Goal: Register for event/course: Sign up to attend an event or enroll in a course

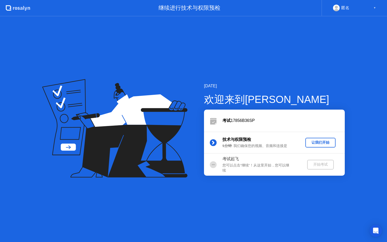
click at [321, 144] on div "让我们开始" at bounding box center [320, 142] width 26 height 5
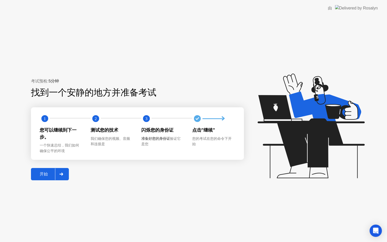
click at [34, 173] on div "开始" at bounding box center [43, 173] width 22 height 5
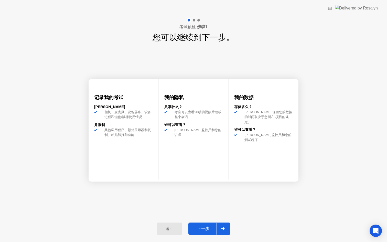
click at [206, 230] on div "下一步" at bounding box center [203, 228] width 27 height 5
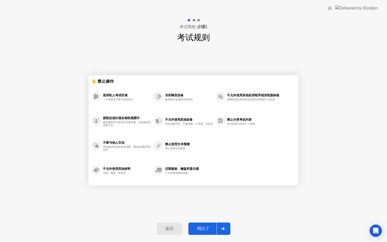
click at [208, 229] on div "明白了" at bounding box center [203, 228] width 27 height 5
select select "Available cameras"
select select "Available speakers"
select select "Available microphones"
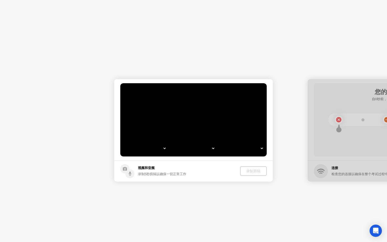
select select "**********"
select select "*******"
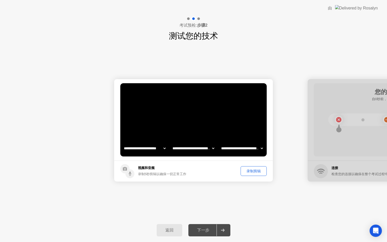
click at [161, 144] on select "**********" at bounding box center [145, 148] width 44 height 10
click at [158, 146] on select "**********" at bounding box center [145, 148] width 44 height 10
click at [154, 148] on select "**********" at bounding box center [145, 148] width 44 height 10
select select "**********"
click at [179, 150] on select "**********" at bounding box center [193, 148] width 44 height 10
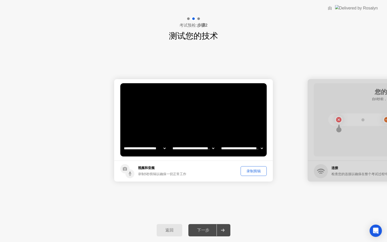
click at [247, 172] on div "录制剪辑" at bounding box center [253, 170] width 22 height 5
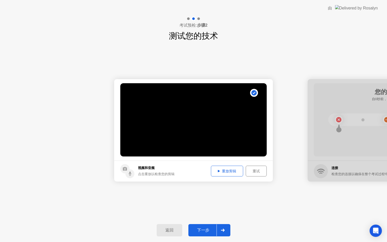
click at [253, 171] on div "重试" at bounding box center [255, 170] width 17 height 5
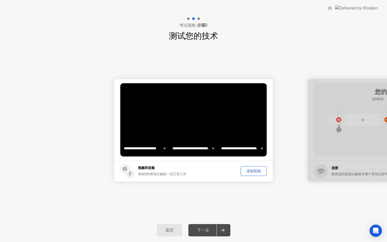
click at [253, 171] on div "录制剪辑" at bounding box center [253, 170] width 22 height 5
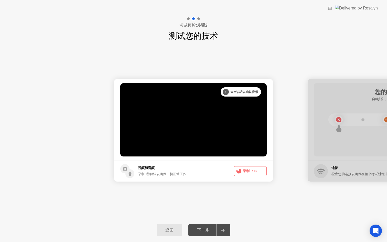
click at [253, 171] on span "1s" at bounding box center [255, 171] width 4 height 4
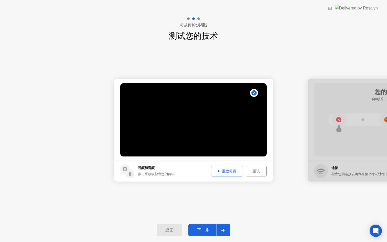
click at [221, 235] on div at bounding box center [222, 230] width 12 height 12
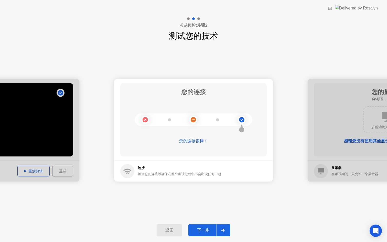
click at [210, 227] on div "下一步" at bounding box center [203, 229] width 27 height 5
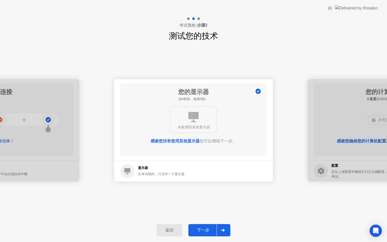
click at [203, 230] on div "下一步" at bounding box center [203, 229] width 27 height 5
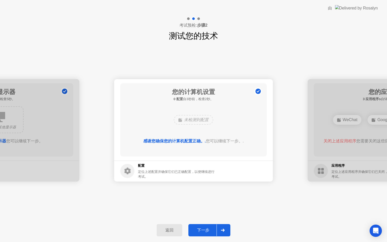
click at [212, 228] on div "下一步" at bounding box center [203, 229] width 27 height 5
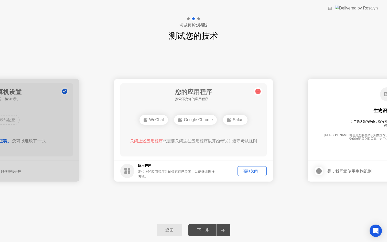
click at [243, 171] on div "强制关闭..." at bounding box center [252, 170] width 26 height 5
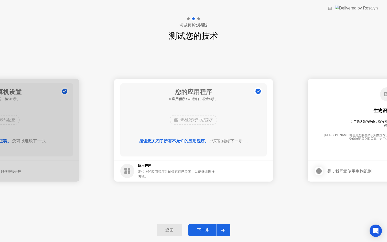
drag, startPoint x: 252, startPoint y: 172, endPoint x: 244, endPoint y: 178, distance: 9.8
click at [247, 176] on footer "应用程序 定位上述应用程序并确保它们已关闭，以便继续进行考试。" at bounding box center [193, 170] width 159 height 21
click at [212, 228] on div "下一步" at bounding box center [203, 229] width 27 height 5
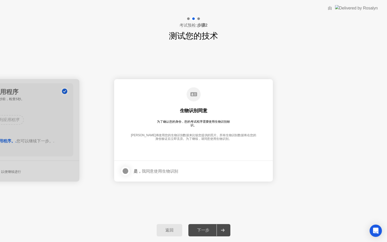
click at [125, 172] on div at bounding box center [125, 171] width 6 height 6
click at [203, 230] on div "下一步" at bounding box center [203, 229] width 27 height 5
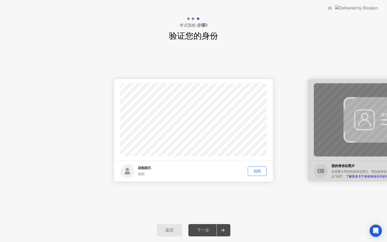
click at [255, 171] on div "拍照" at bounding box center [256, 170] width 15 height 5
click at [208, 234] on button "下一步" at bounding box center [209, 230] width 42 height 12
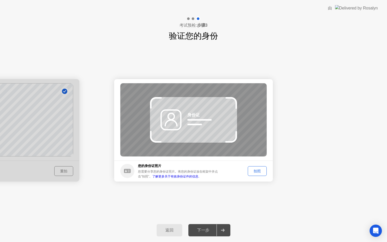
drag, startPoint x: 253, startPoint y: 173, endPoint x: 185, endPoint y: 147, distance: 72.4
click at [185, 148] on app-identify-id "成功 照片正确 失败 照片不正确。 身份证 您的身份证照片 您需要分享您的身份证照片。将您的身份证放在框架中并点击”拍照”。 了解更多关于有效身份证件的信息.…" at bounding box center [193, 130] width 159 height 102
click at [261, 170] on div "拍照" at bounding box center [256, 170] width 15 height 5
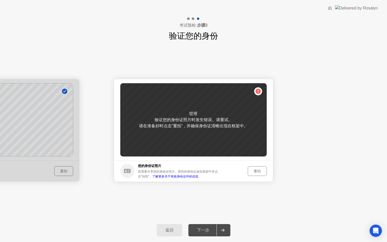
click at [258, 170] on div "重拍" at bounding box center [256, 170] width 15 height 5
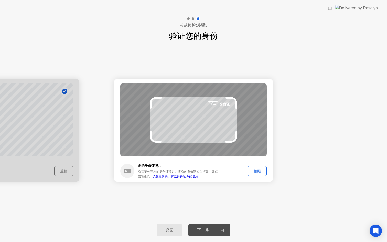
click at [258, 175] on button "拍照" at bounding box center [256, 171] width 19 height 10
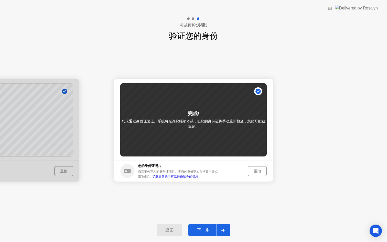
click at [255, 170] on div "重拍" at bounding box center [256, 170] width 15 height 5
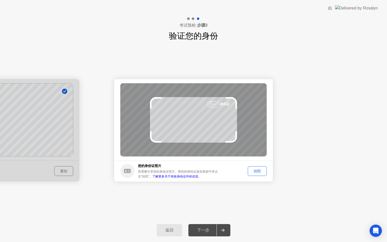
click at [260, 172] on div "拍照" at bounding box center [256, 170] width 15 height 5
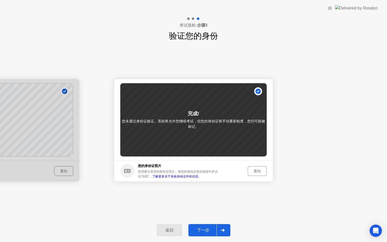
click at [215, 232] on div "下一步" at bounding box center [203, 229] width 27 height 5
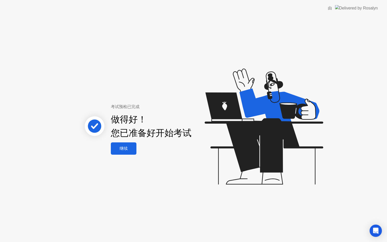
click at [128, 148] on div "继续" at bounding box center [123, 148] width 22 height 5
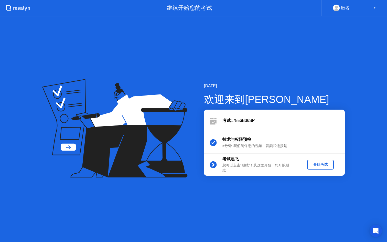
click at [317, 162] on div "开始考试" at bounding box center [320, 164] width 22 height 5
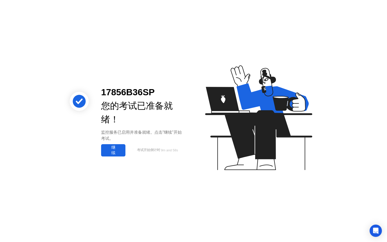
click at [106, 151] on div "继续" at bounding box center [113, 150] width 21 height 11
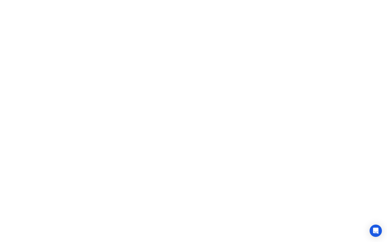
click icon
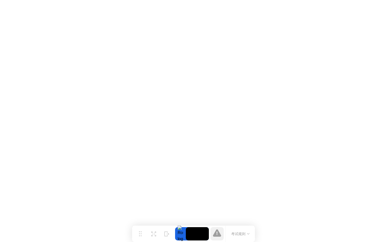
click at [215, 232] on icon at bounding box center [217, 232] width 8 height 7
click at [182, 235] on div at bounding box center [180, 233] width 11 height 13
click at [195, 233] on video at bounding box center [197, 233] width 23 height 13
click at [233, 232] on button "考试规则" at bounding box center [239, 233] width 21 height 5
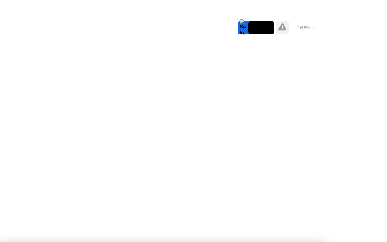
drag, startPoint x: 194, startPoint y: 207, endPoint x: 193, endPoint y: 210, distance: 3.2
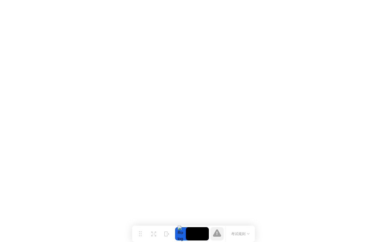
click at [234, 231] on button "考试规则" at bounding box center [239, 233] width 21 height 5
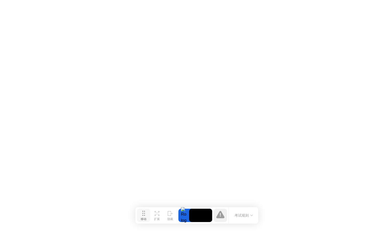
drag, startPoint x: 139, startPoint y: 236, endPoint x: 142, endPoint y: 218, distance: 18.7
click at [142, 218] on div "移动" at bounding box center [144, 219] width 6 height 4
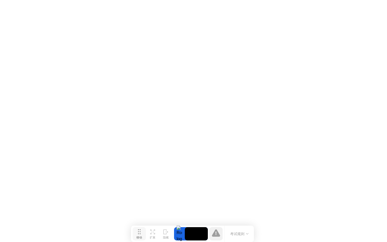
drag, startPoint x: 142, startPoint y: 218, endPoint x: 137, endPoint y: 237, distance: 19.8
click at [137, 238] on div "移动" at bounding box center [139, 237] width 6 height 4
click at [234, 233] on button "考试规则" at bounding box center [238, 233] width 21 height 5
